Goal: Task Accomplishment & Management: Use online tool/utility

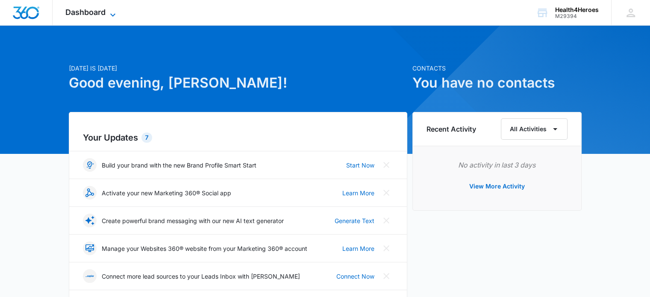
click at [89, 9] on span "Dashboard" at bounding box center [85, 12] width 40 height 9
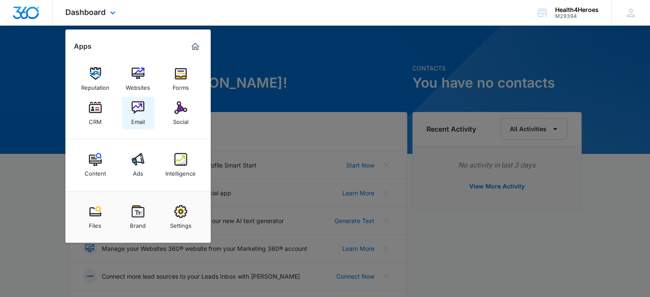
click at [148, 122] on link "Email" at bounding box center [138, 113] width 32 height 32
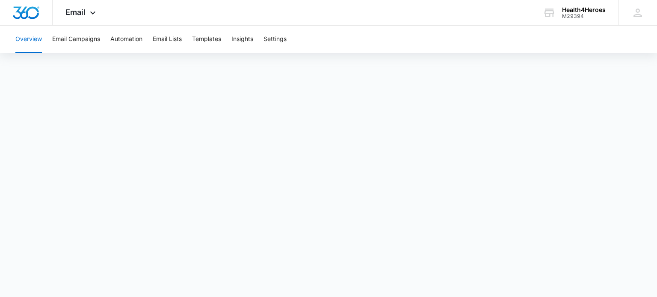
click at [463, 284] on body "Email Apps Reputation Websites Forms CRM Email Social Content Ads Intelligence …" at bounding box center [328, 148] width 657 height 297
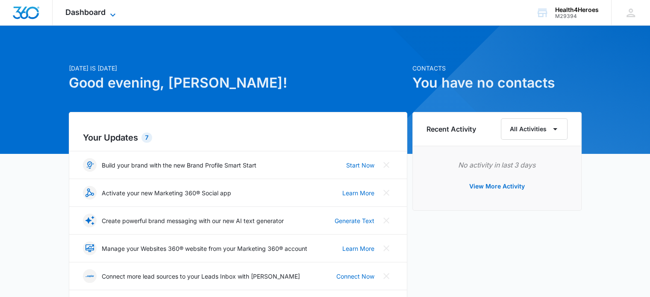
click at [78, 9] on span "Dashboard" at bounding box center [85, 12] width 40 height 9
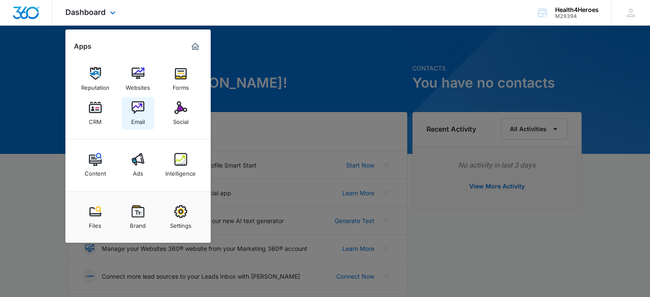
click at [146, 107] on link "Email" at bounding box center [138, 113] width 32 height 32
